Goal: Transaction & Acquisition: Download file/media

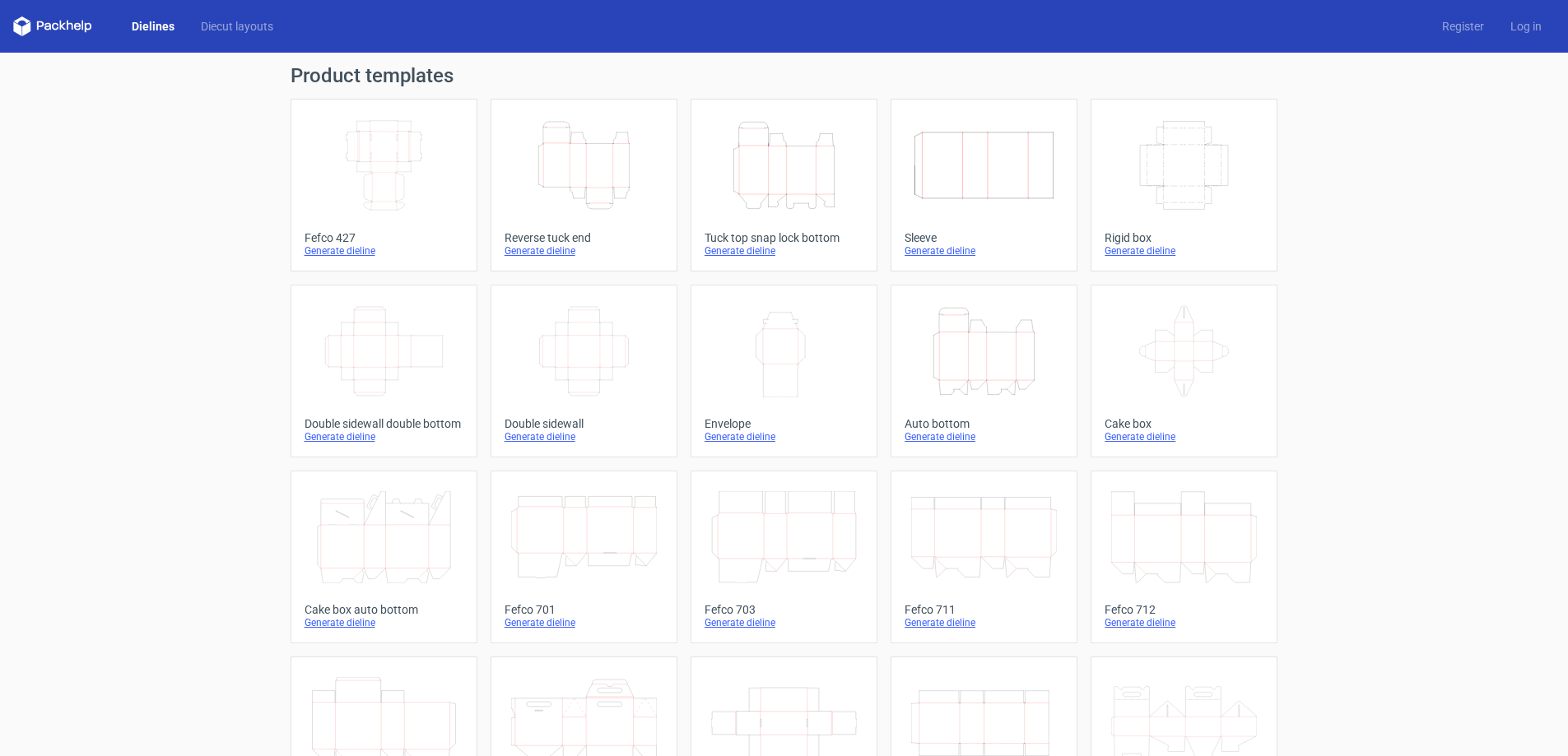
click at [753, 253] on div "Generate dieline" at bounding box center [784, 251] width 159 height 13
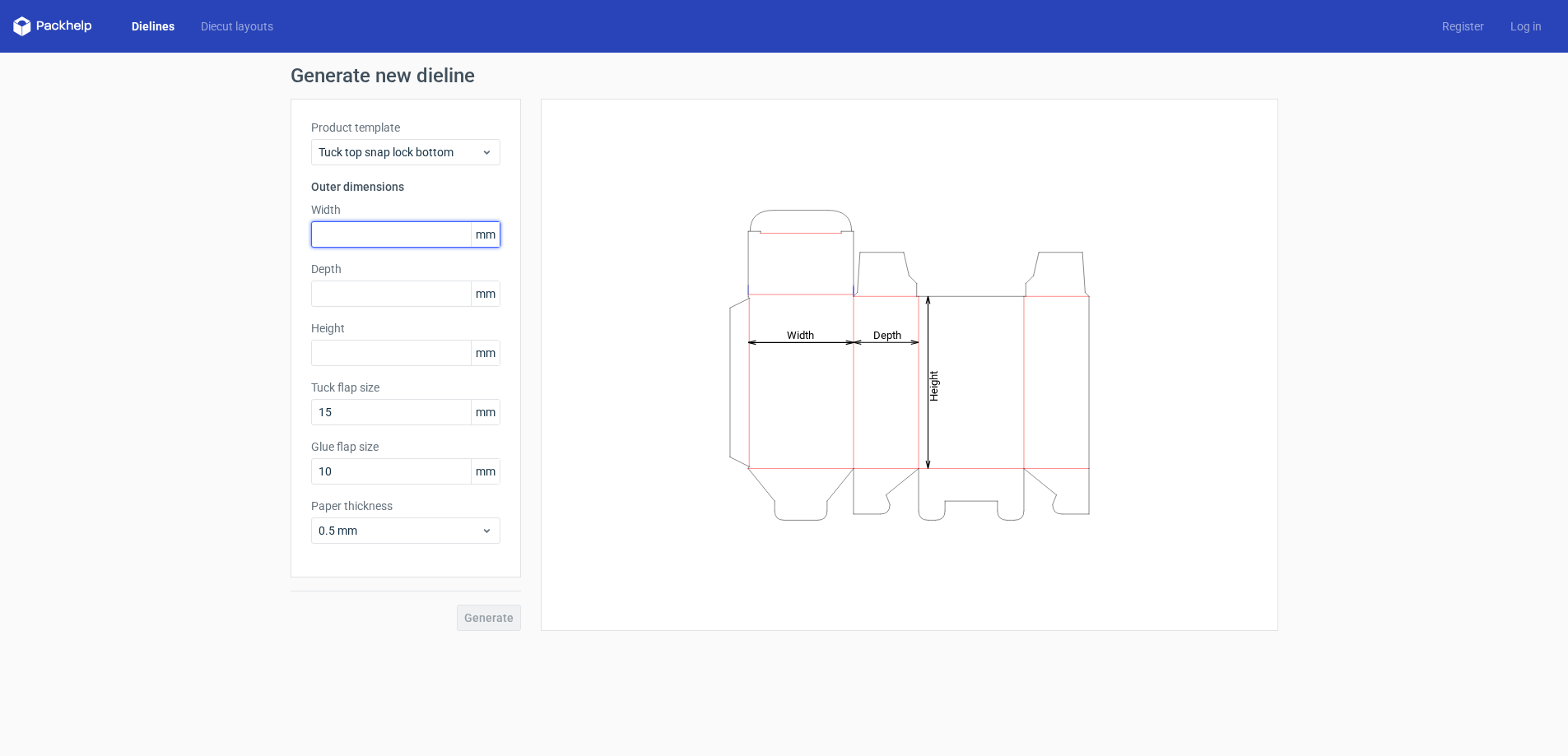
click at [355, 236] on input "text" at bounding box center [405, 235] width 189 height 26
click at [379, 238] on input "text" at bounding box center [405, 235] width 189 height 26
click at [343, 230] on input "text" at bounding box center [405, 235] width 189 height 26
type input "180"
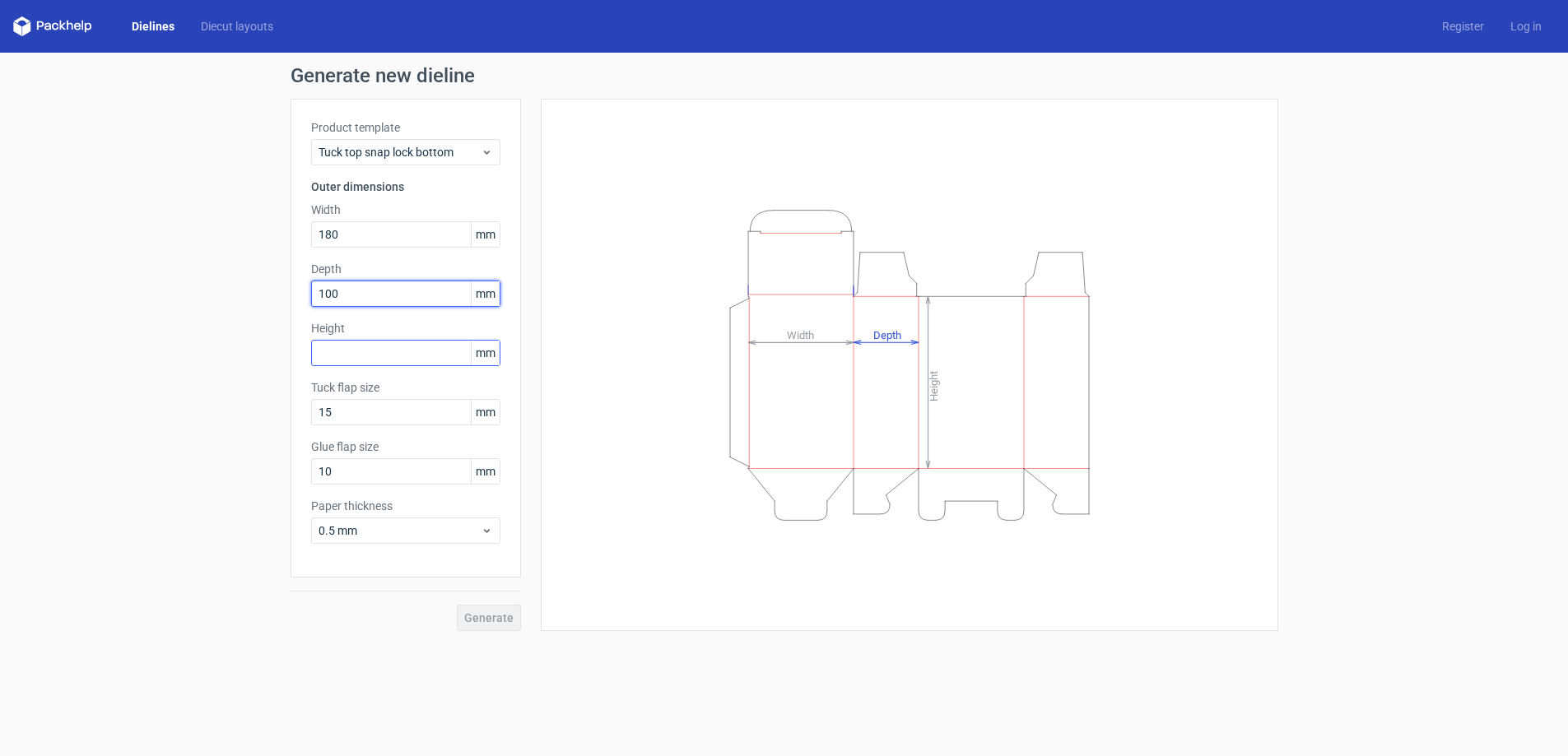
type input "100"
click at [386, 355] on input "text" at bounding box center [405, 353] width 189 height 26
type input "300"
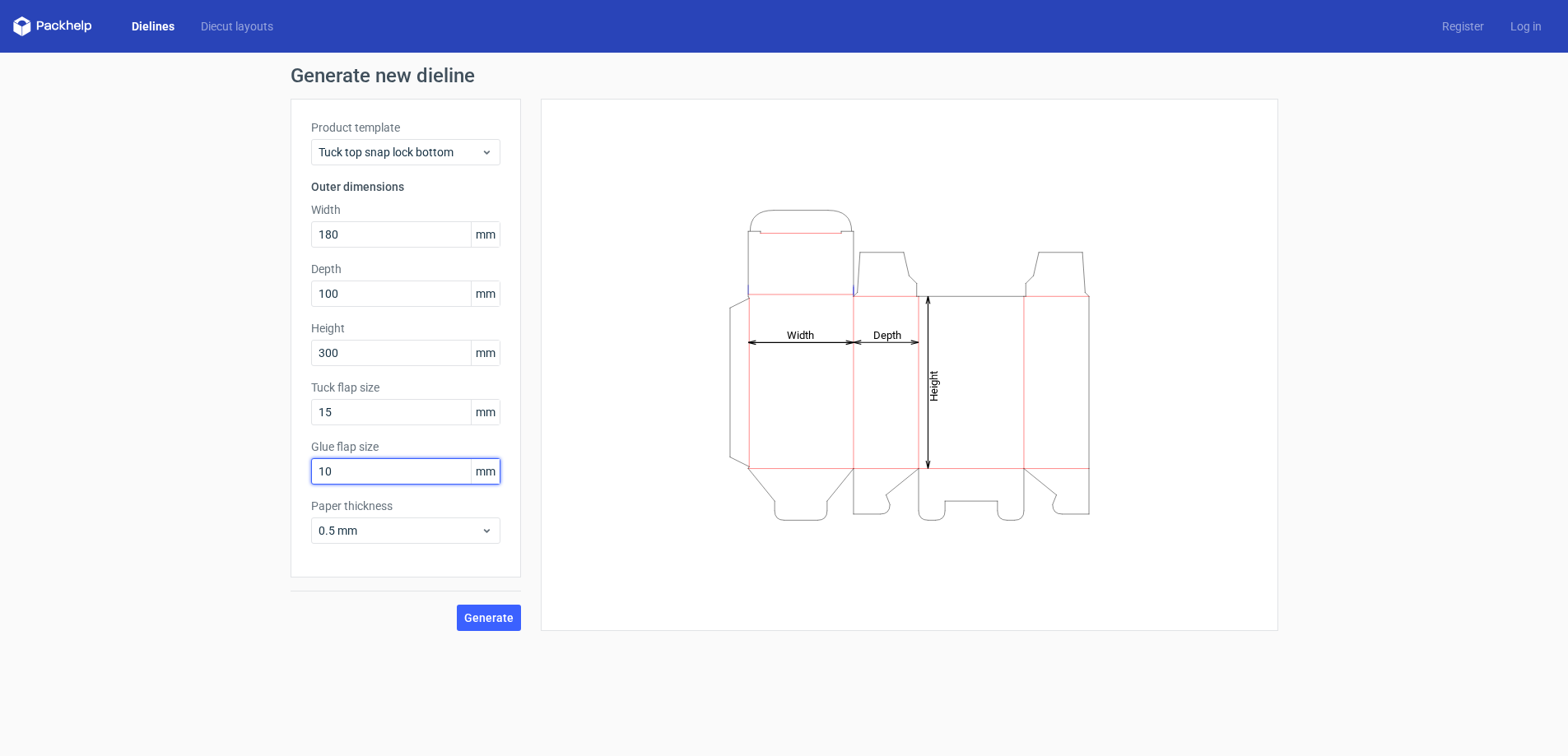
drag, startPoint x: 340, startPoint y: 472, endPoint x: 322, endPoint y: 472, distance: 18.0
click at [322, 472] on input "10" at bounding box center [405, 471] width 189 height 26
type input "15"
click at [483, 616] on span "Generate" at bounding box center [489, 618] width 50 height 11
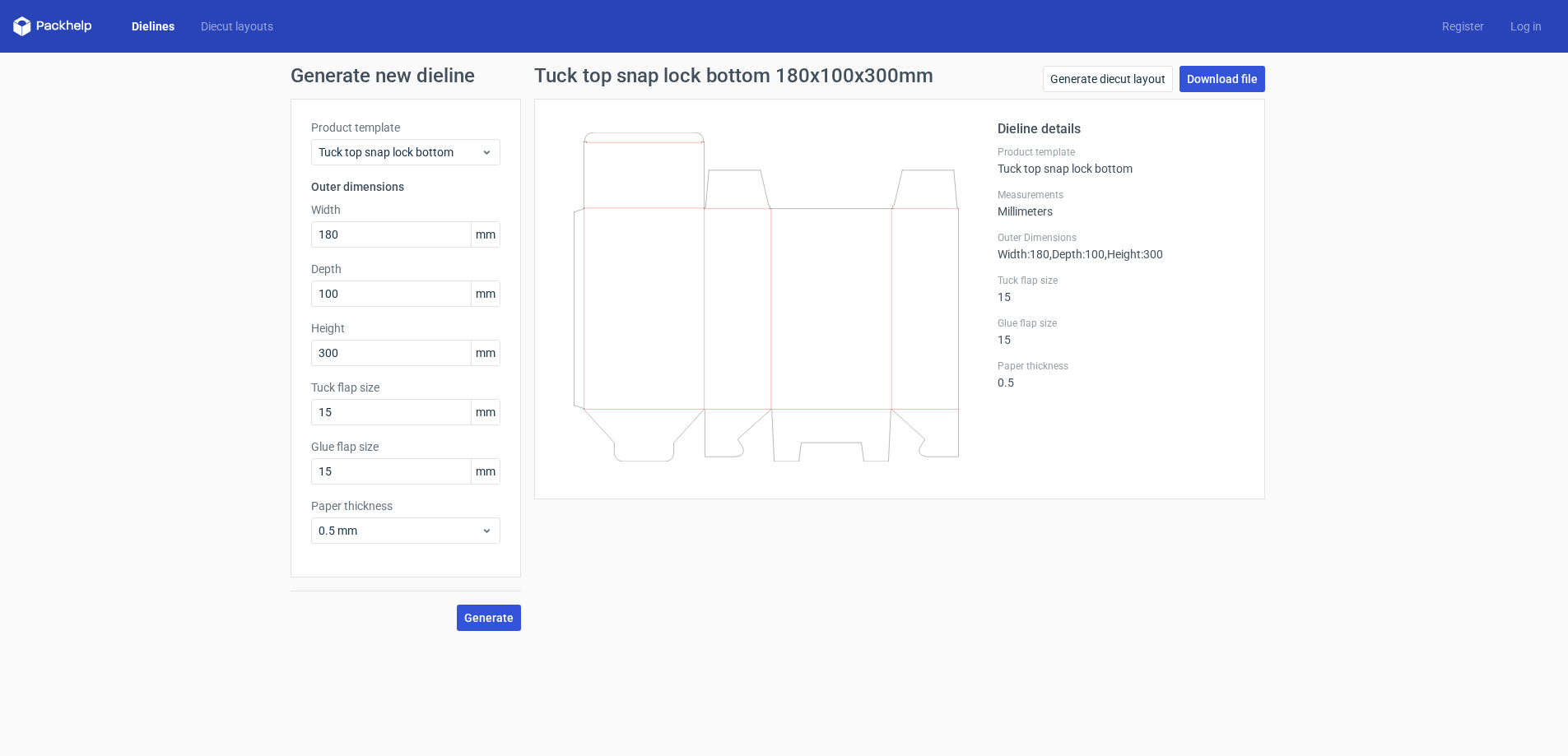
click at [1214, 79] on link "Download file" at bounding box center [1221, 79] width 85 height 26
